Goal: Find specific page/section: Find specific page/section

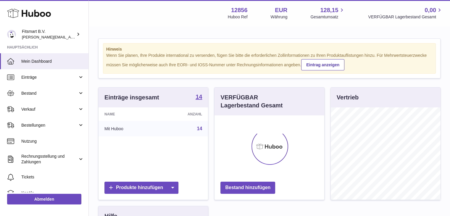
scroll to position [92, 110]
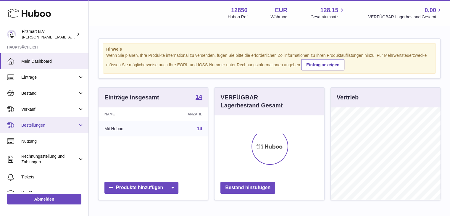
click at [43, 126] on span "Bestellungen" at bounding box center [49, 125] width 56 height 6
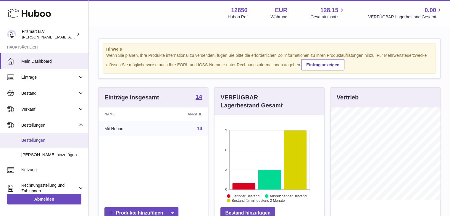
click at [43, 142] on span "Bestellungen" at bounding box center [52, 140] width 63 height 6
